Goal: Check status: Check status

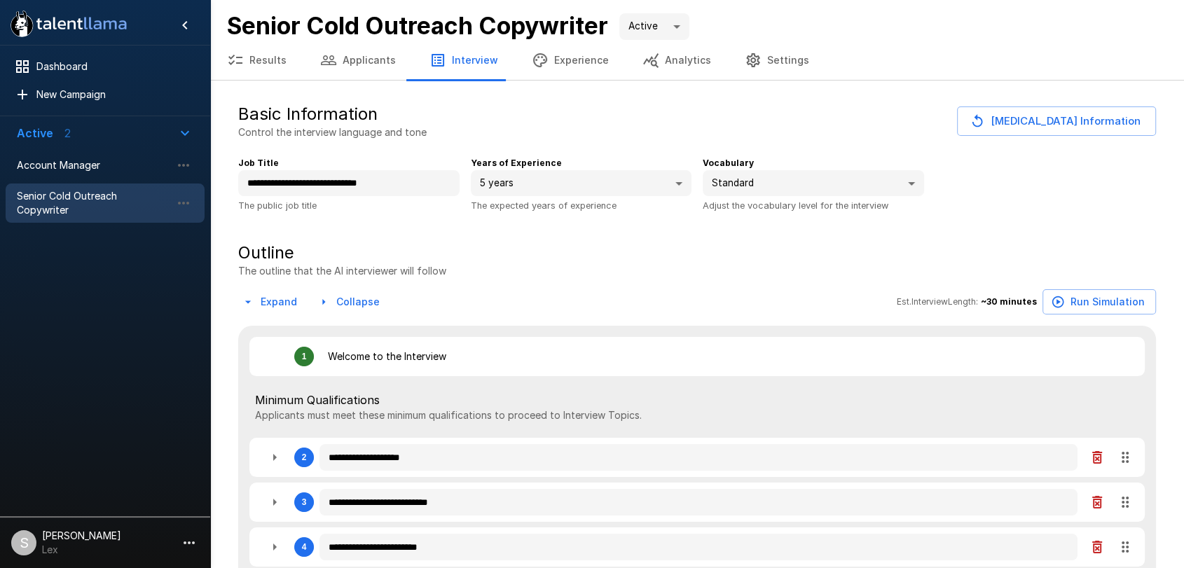
type textarea "*"
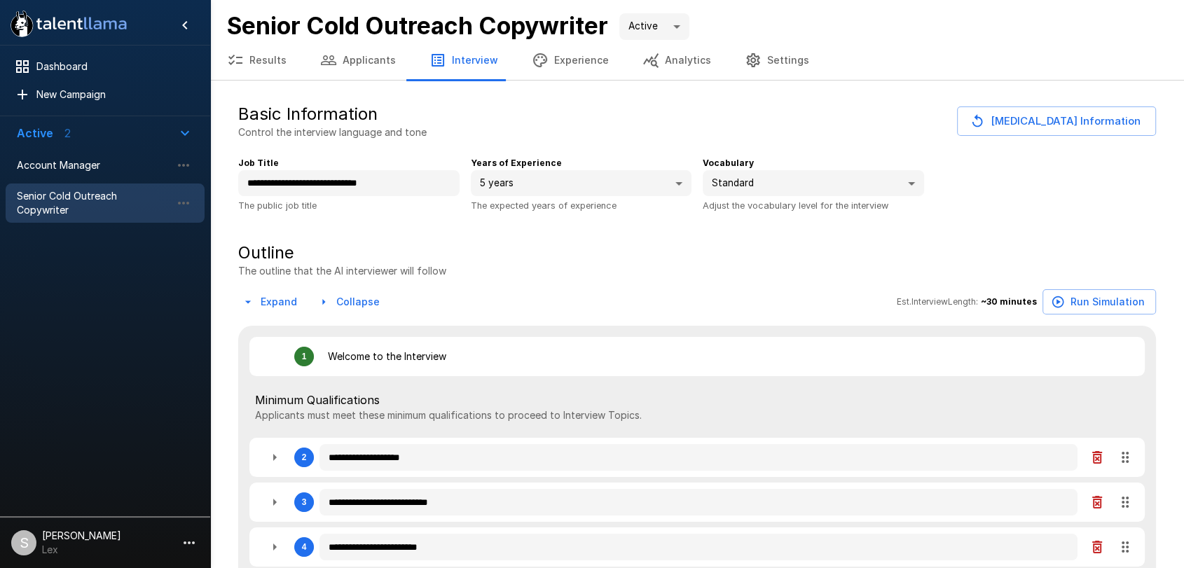
type textarea "*"
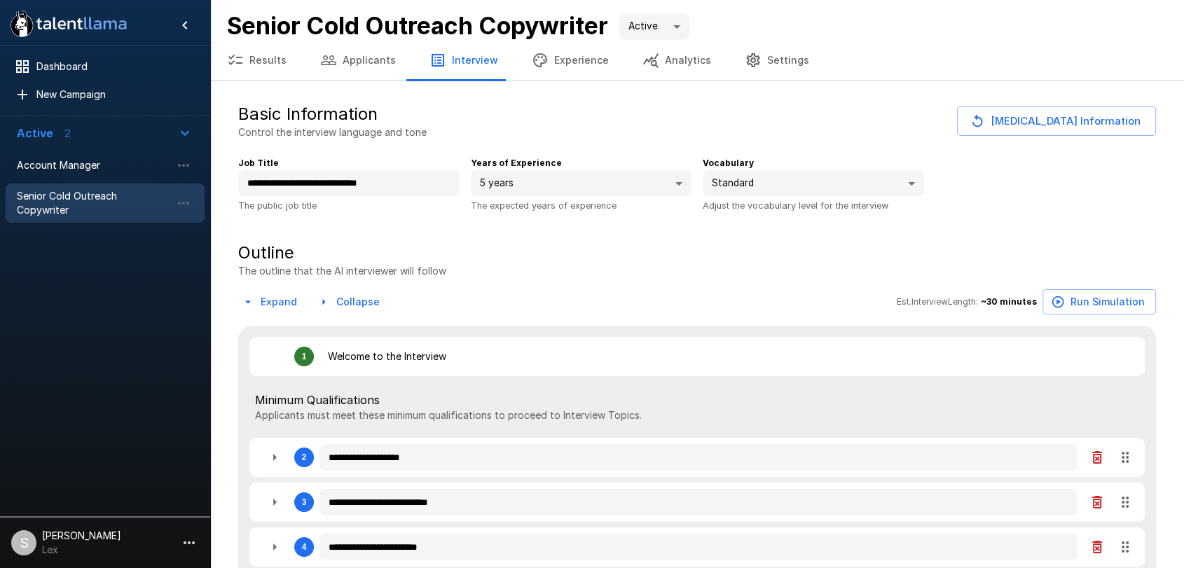
type textarea "*"
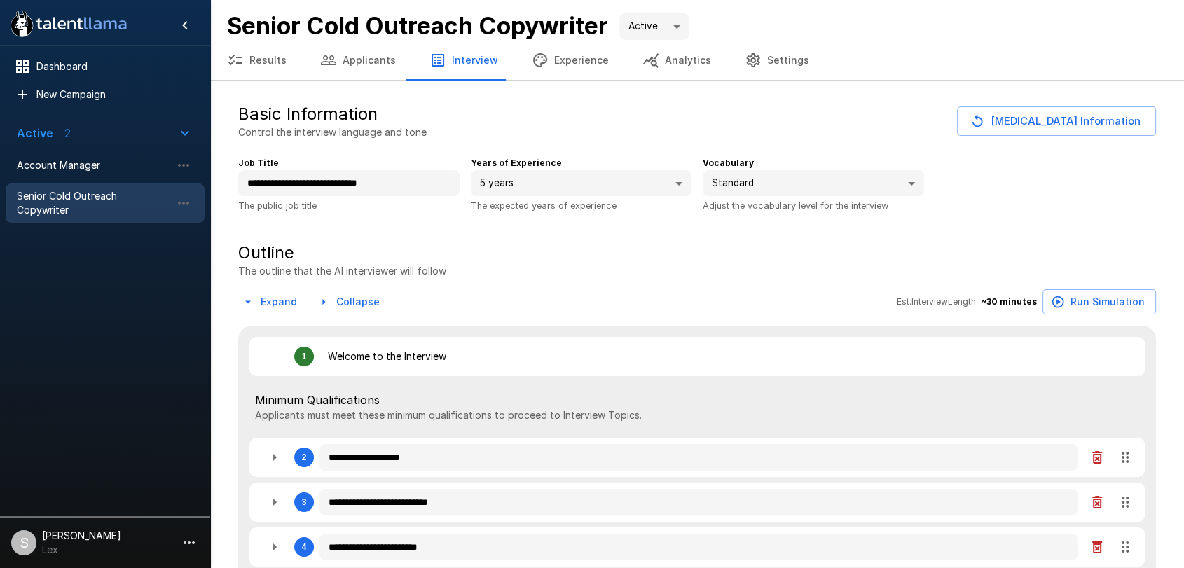
type textarea "*"
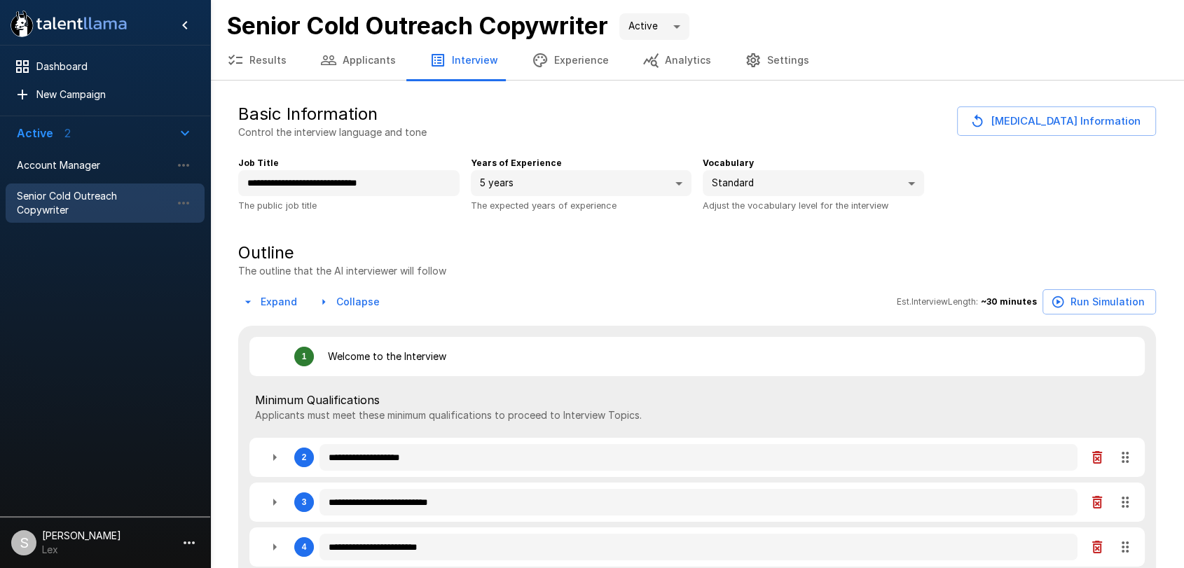
type textarea "*"
click at [81, 167] on span "Account Manager" at bounding box center [94, 165] width 154 height 14
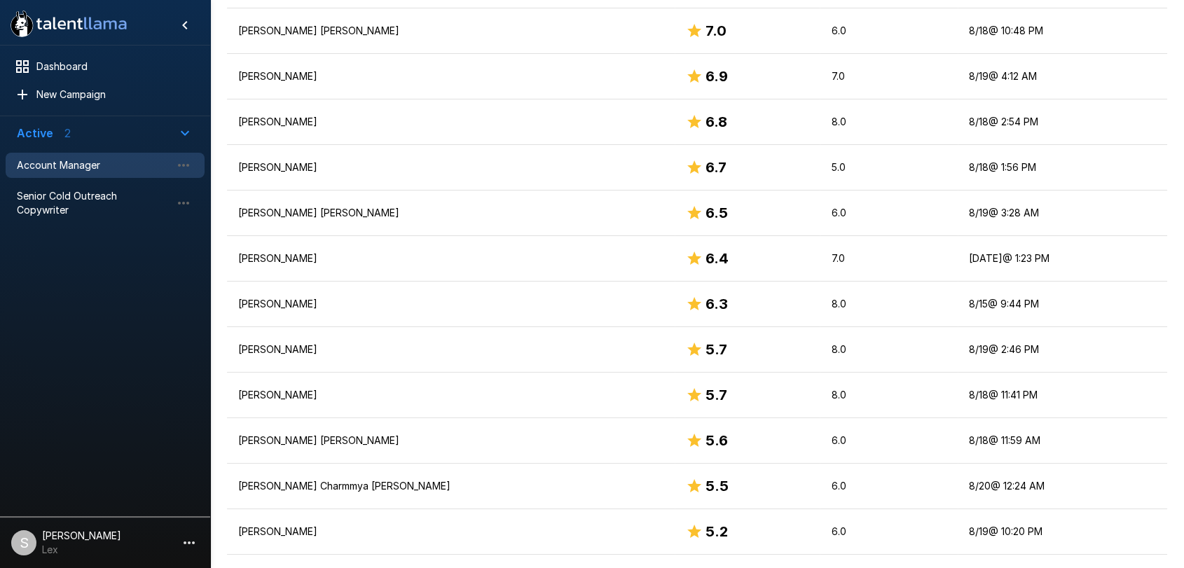
scroll to position [563, 0]
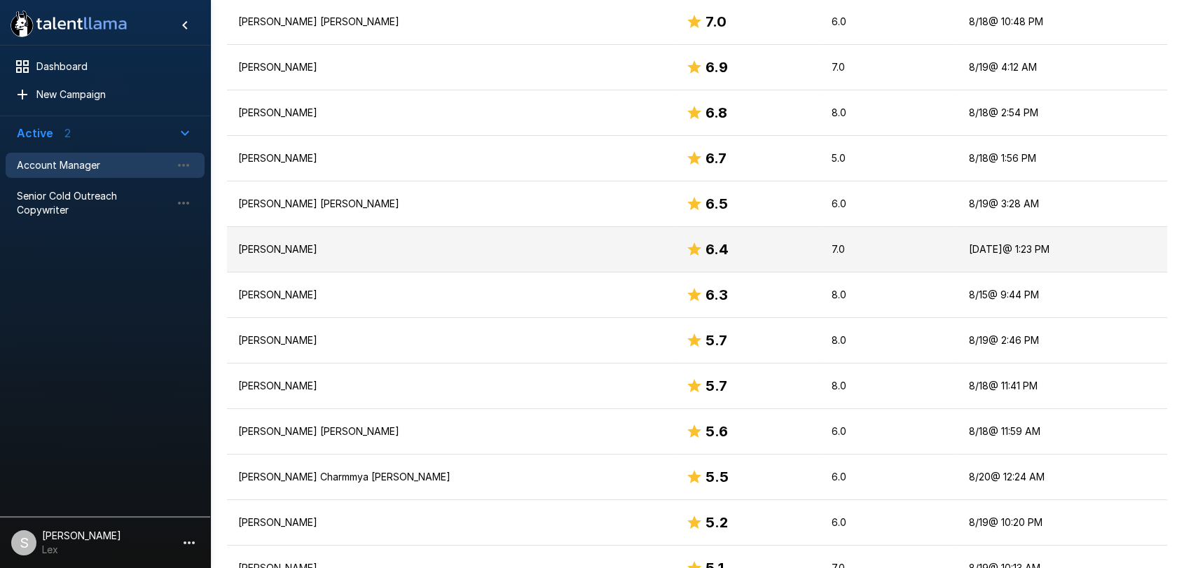
click at [323, 242] on p "[PERSON_NAME]" at bounding box center [450, 249] width 425 height 14
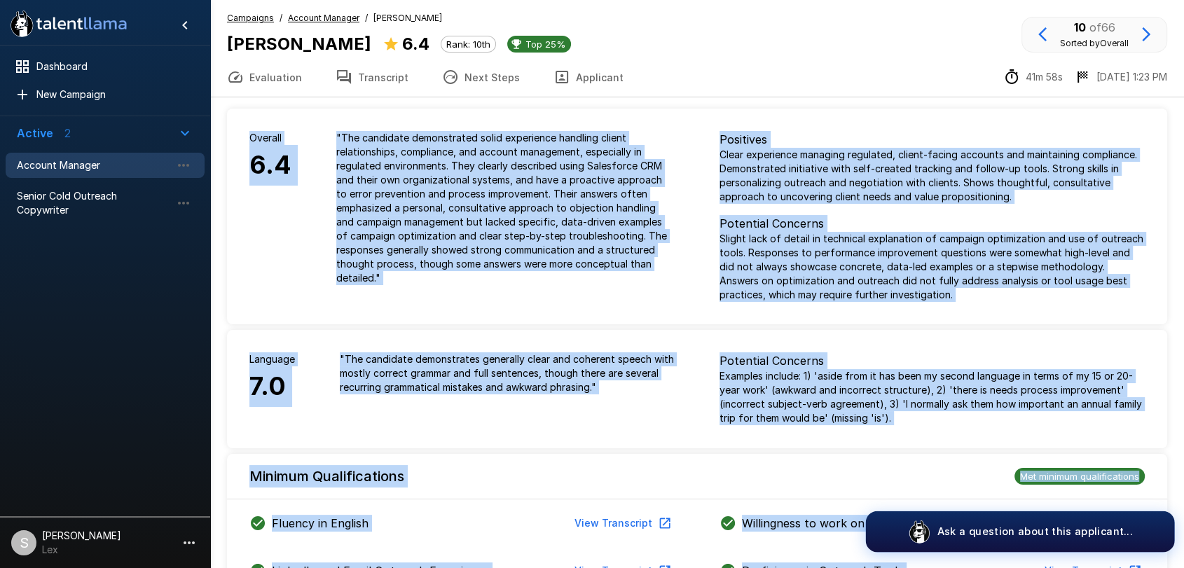
drag, startPoint x: 238, startPoint y: 116, endPoint x: 1078, endPoint y: 545, distance: 943.9
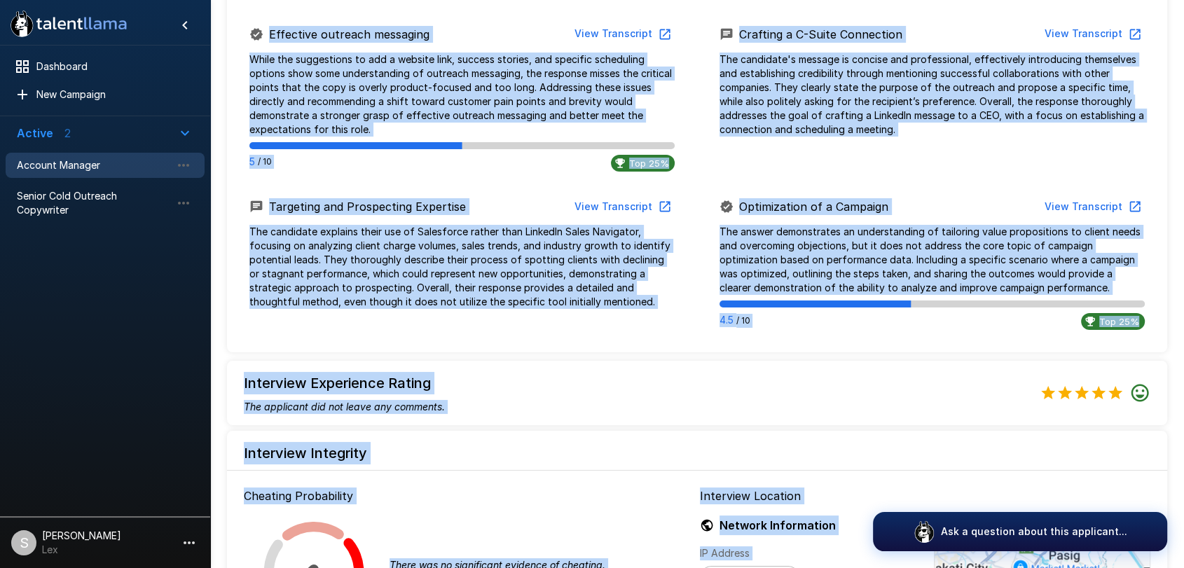
scroll to position [1167, 0]
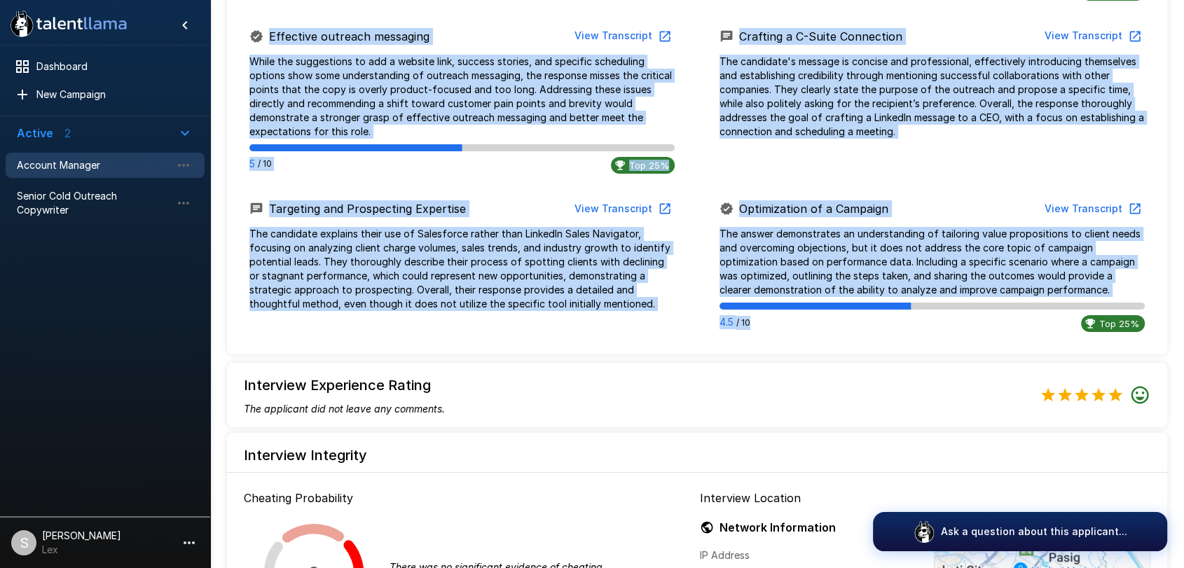
copy div "Overall 6.4 " The candidate demonstrated solid experience handling client relat…"
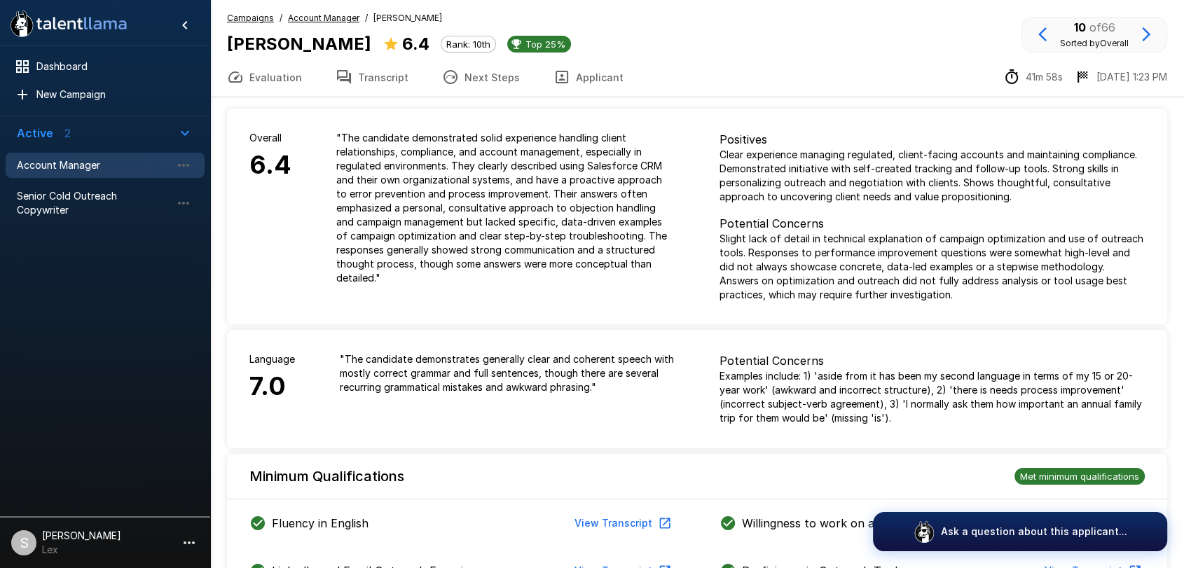
click at [235, 20] on u "Campaigns" at bounding box center [250, 18] width 47 height 11
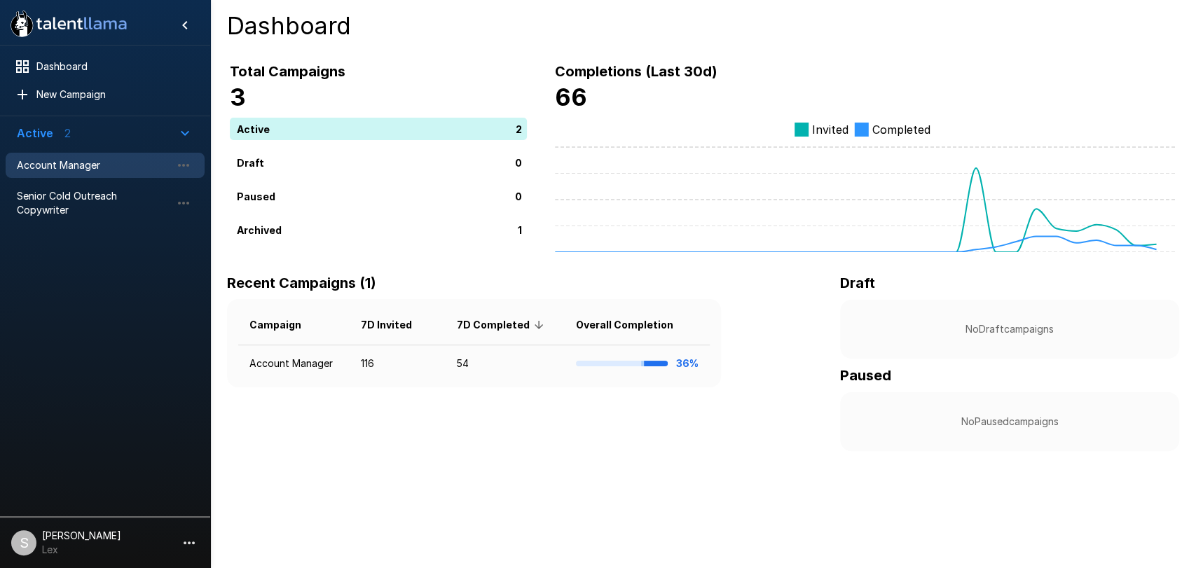
click at [81, 159] on span "Account Manager" at bounding box center [94, 165] width 154 height 14
